Goal: Task Accomplishment & Management: Complete application form

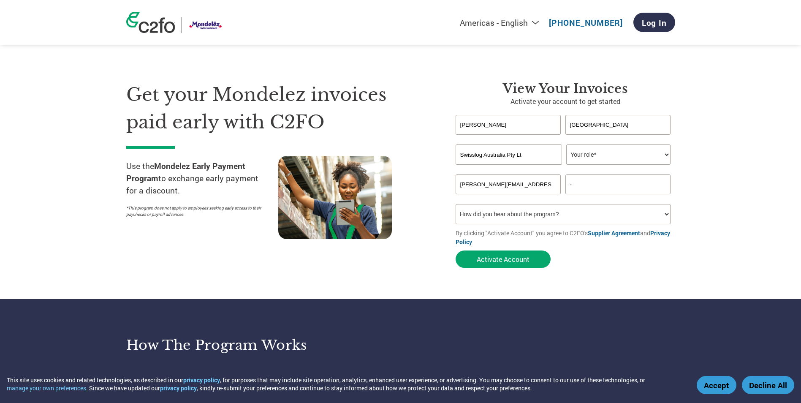
select select "CONTROLLER"
click at [566, 144] on select "Your role* CFO Controller Credit Manager Finance Director Treasurer CEO Preside…" at bounding box center [618, 154] width 104 height 20
click at [592, 187] on input "-" at bounding box center [618, 184] width 106 height 20
type input "0400030006"
click at [618, 216] on select "How did you hear about the program? Received a letter Email Social Media Online…" at bounding box center [562, 214] width 215 height 20
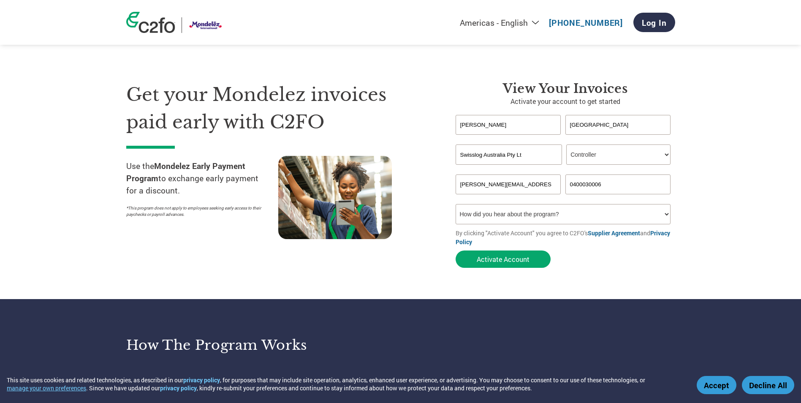
select select "Email"
click at [455, 204] on select "How did you hear about the program? Received a letter Email Social Media Online…" at bounding box center [562, 214] width 215 height 20
click at [509, 257] on button "Activate Account" at bounding box center [502, 258] width 95 height 17
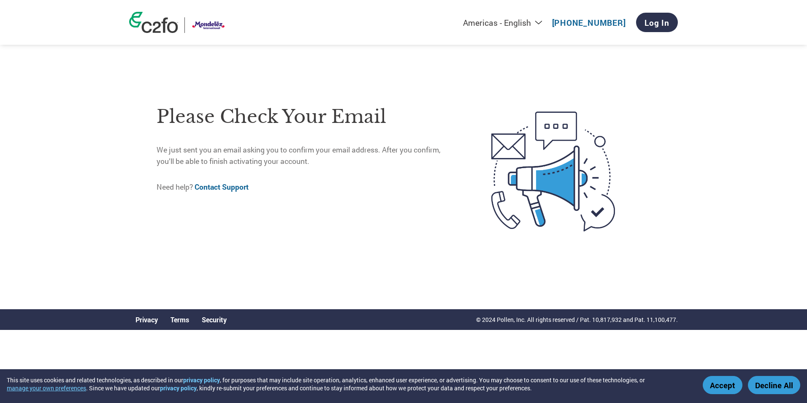
click at [545, 22] on select "Americas - English Américas - Español [GEOGRAPHIC_DATA] - Português [GEOGRAPHIC…" at bounding box center [449, 22] width 195 height 11
select select "en-AU"
click at [413, 17] on select "Americas - English Américas - Español [GEOGRAPHIC_DATA] - Português [GEOGRAPHIC…" at bounding box center [449, 22] width 195 height 11
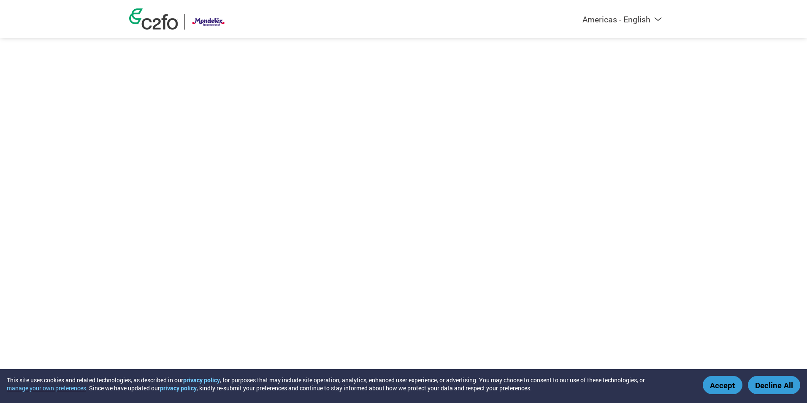
click at [628, 20] on select "Americas - English Américas - Español [GEOGRAPHIC_DATA] - Português [GEOGRAPHIC…" at bounding box center [569, 19] width 195 height 11
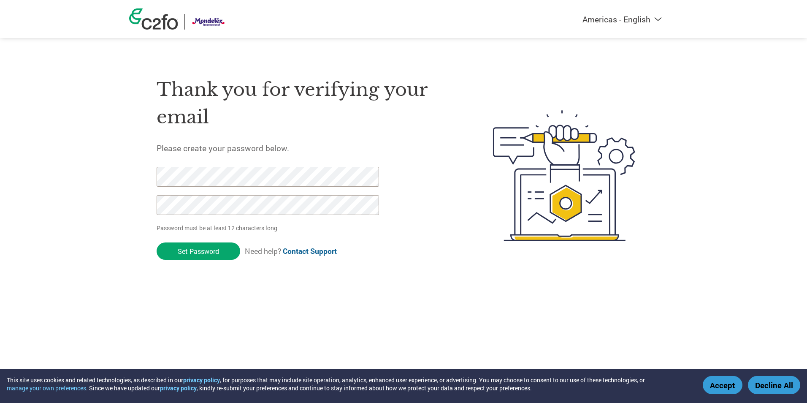
select select "en-AU"
click at [526, 14] on select "Americas - English Américas - Español [GEOGRAPHIC_DATA] - Português [GEOGRAPHIC…" at bounding box center [569, 19] width 195 height 11
click at [188, 249] on input "Set Password" at bounding box center [199, 250] width 84 height 17
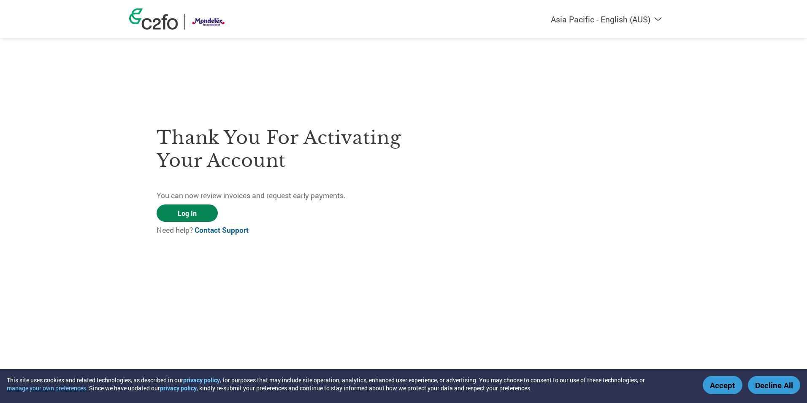
click at [179, 212] on link "Log In" at bounding box center [187, 212] width 61 height 17
